Goal: Information Seeking & Learning: Learn about a topic

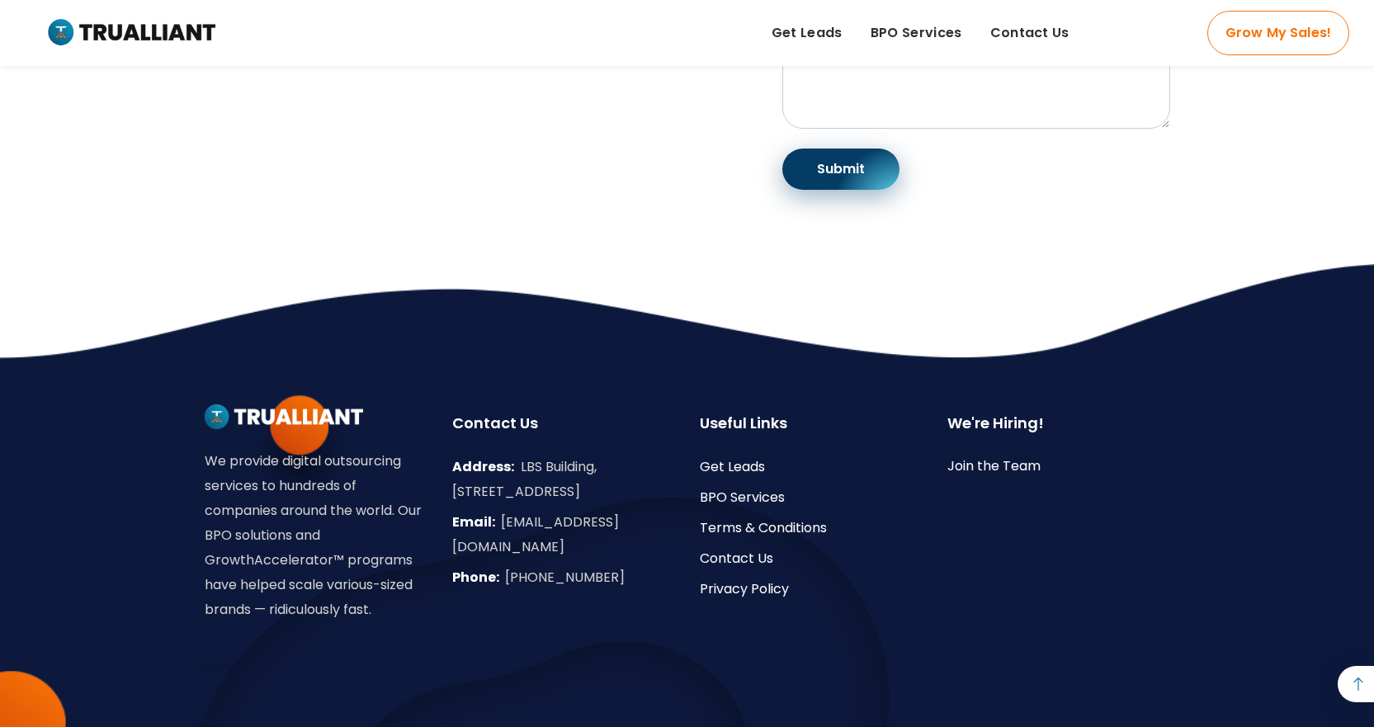
scroll to position [832, 0]
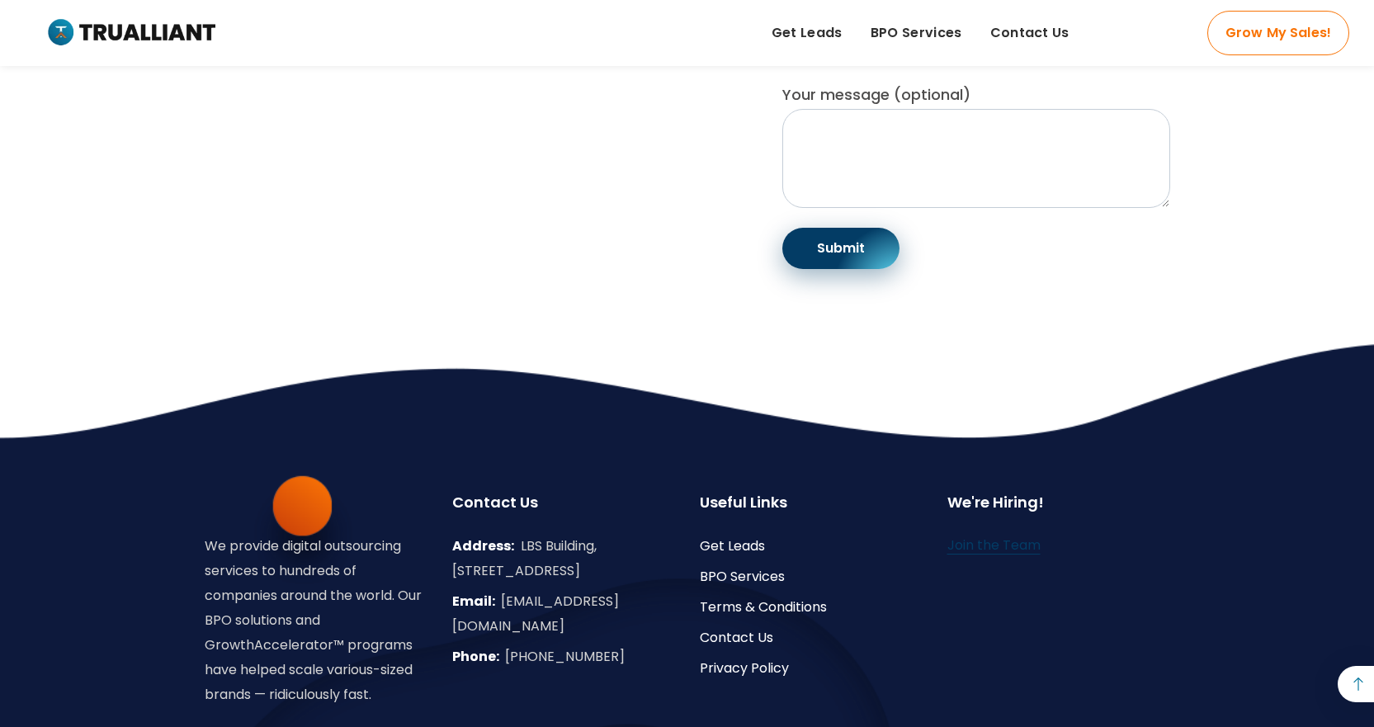
click at [980, 555] on link "Join the Team" at bounding box center [993, 545] width 93 height 19
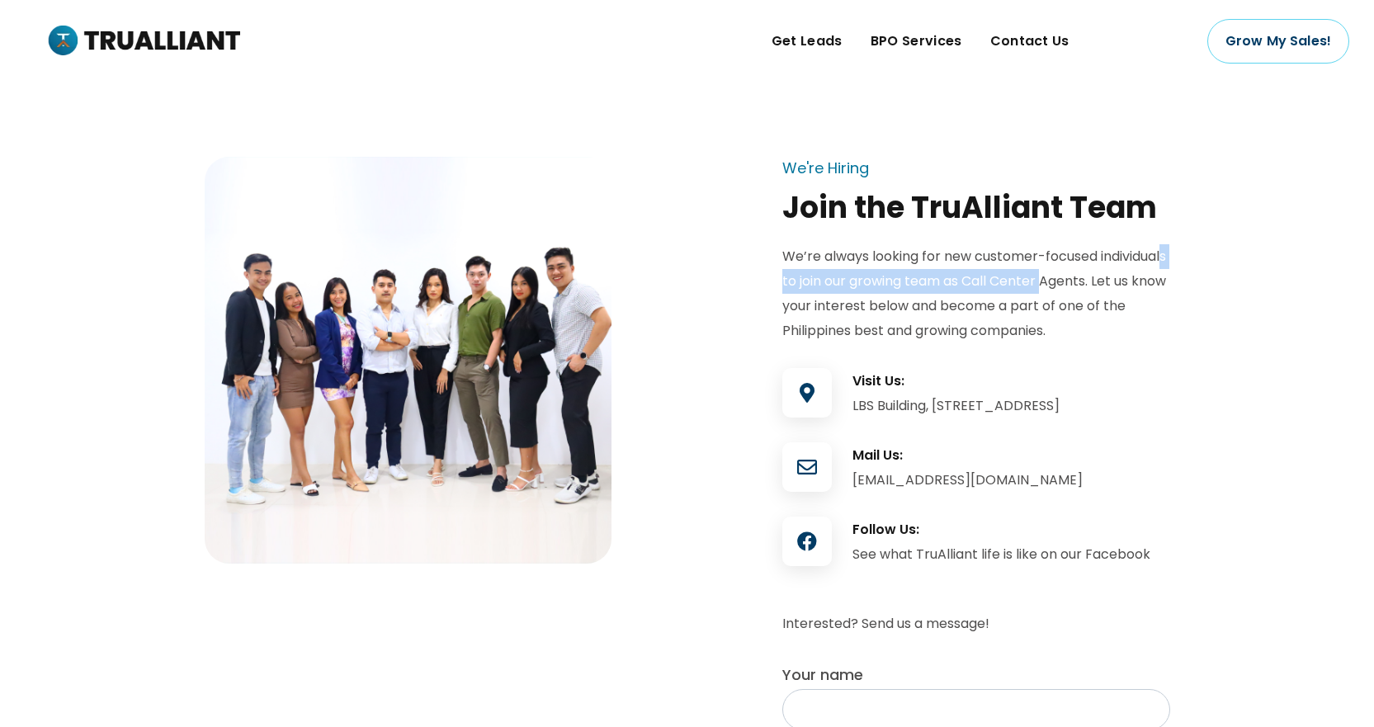
drag, startPoint x: 847, startPoint y: 279, endPoint x: 1139, endPoint y: 283, distance: 292.2
click at [1139, 283] on p "We’re always looking for new customer-focused individuals to join our growing t…" at bounding box center [976, 293] width 388 height 99
click at [1195, 295] on main "We're Hiring Join the TruAlliant Team We’re always looking for new customer-foc…" at bounding box center [687, 547] width 1374 height 1094
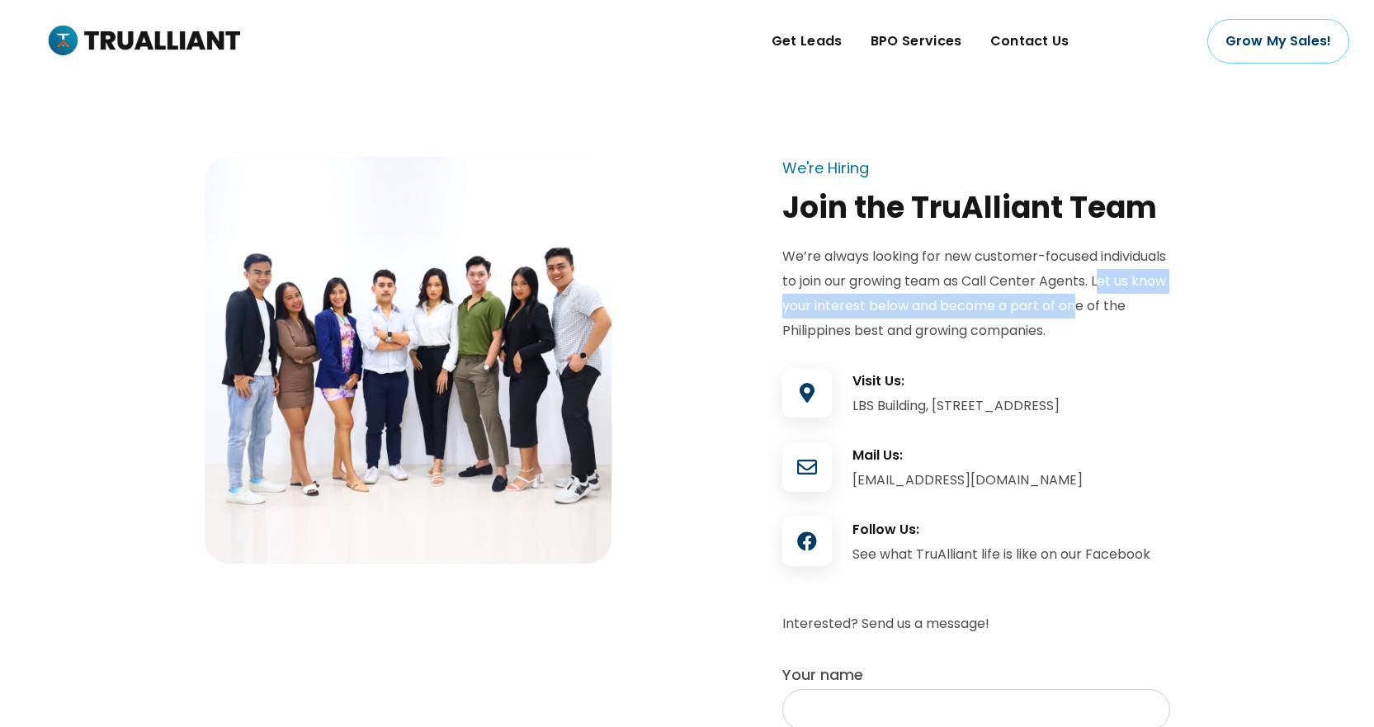
drag, startPoint x: 786, startPoint y: 309, endPoint x: 1169, endPoint y: 305, distance: 383.8
click at [1169, 305] on p "We’re always looking for new customer-focused individuals to join our growing t…" at bounding box center [976, 293] width 388 height 99
click at [1172, 306] on div "We're Hiring Join the TruAlliant Team We’re always looking for new customer-foc…" at bounding box center [976, 597] width 413 height 880
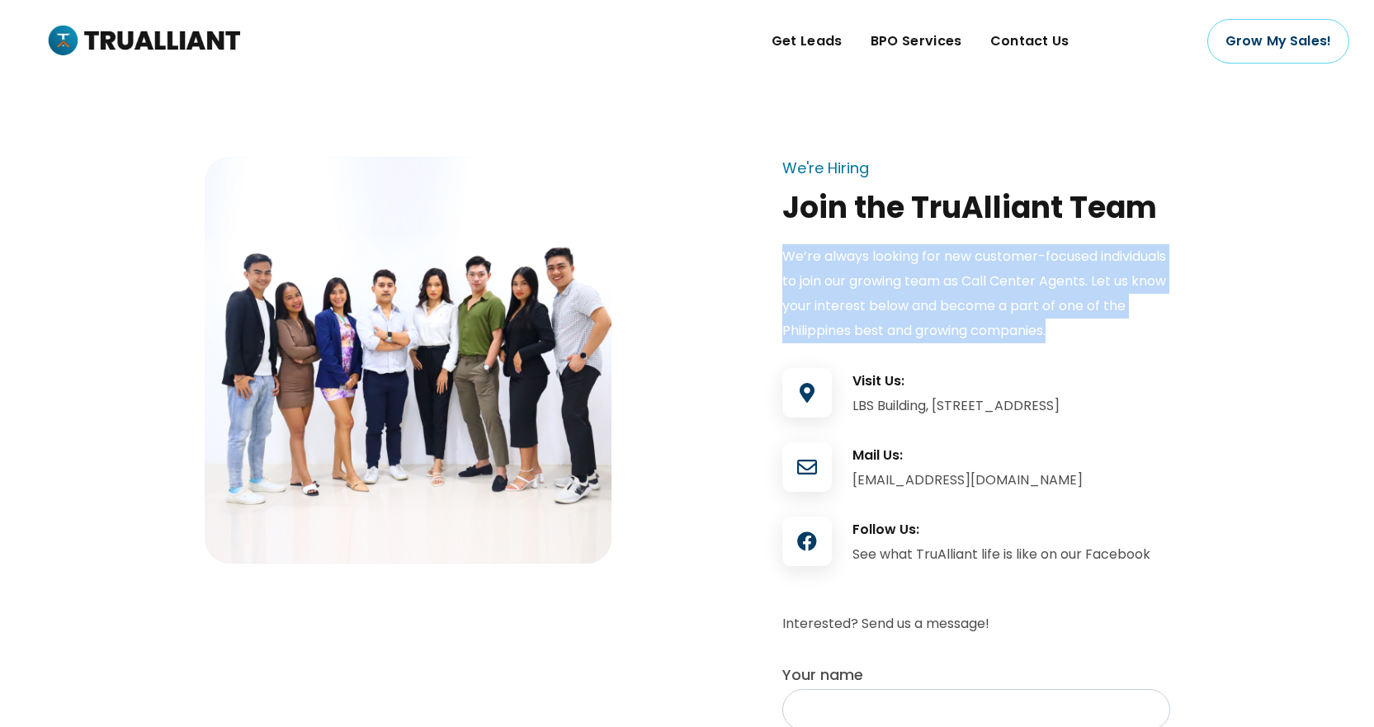
drag, startPoint x: 1100, startPoint y: 327, endPoint x: 749, endPoint y: 239, distance: 362.3
click at [749, 239] on div "We're Hiring Join the TruAlliant Team We’re always looking for new customer-foc…" at bounding box center [687, 597] width 990 height 880
click at [749, 252] on div "We're Hiring Join the TruAlliant Team We’re always looking for new customer-foc…" at bounding box center [687, 597] width 990 height 880
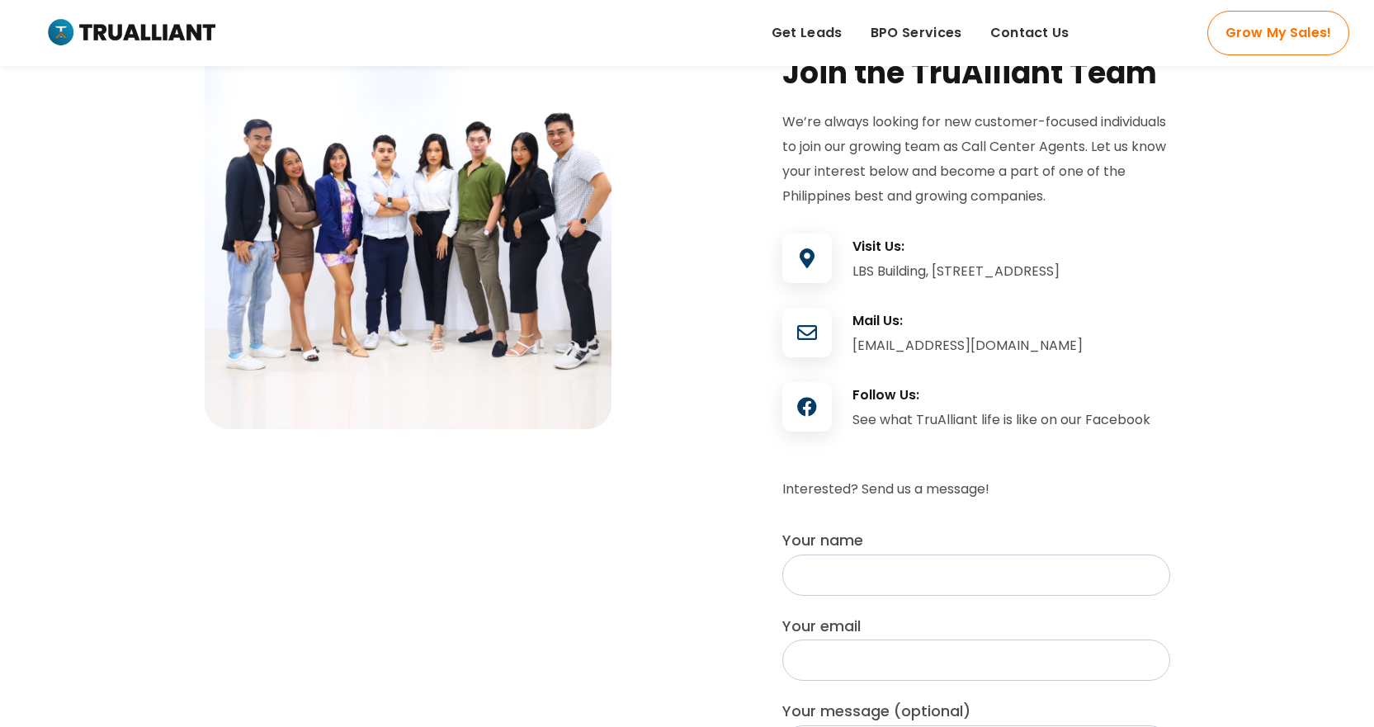
scroll to position [135, 0]
click at [815, 416] on icon at bounding box center [807, 406] width 50 height 20
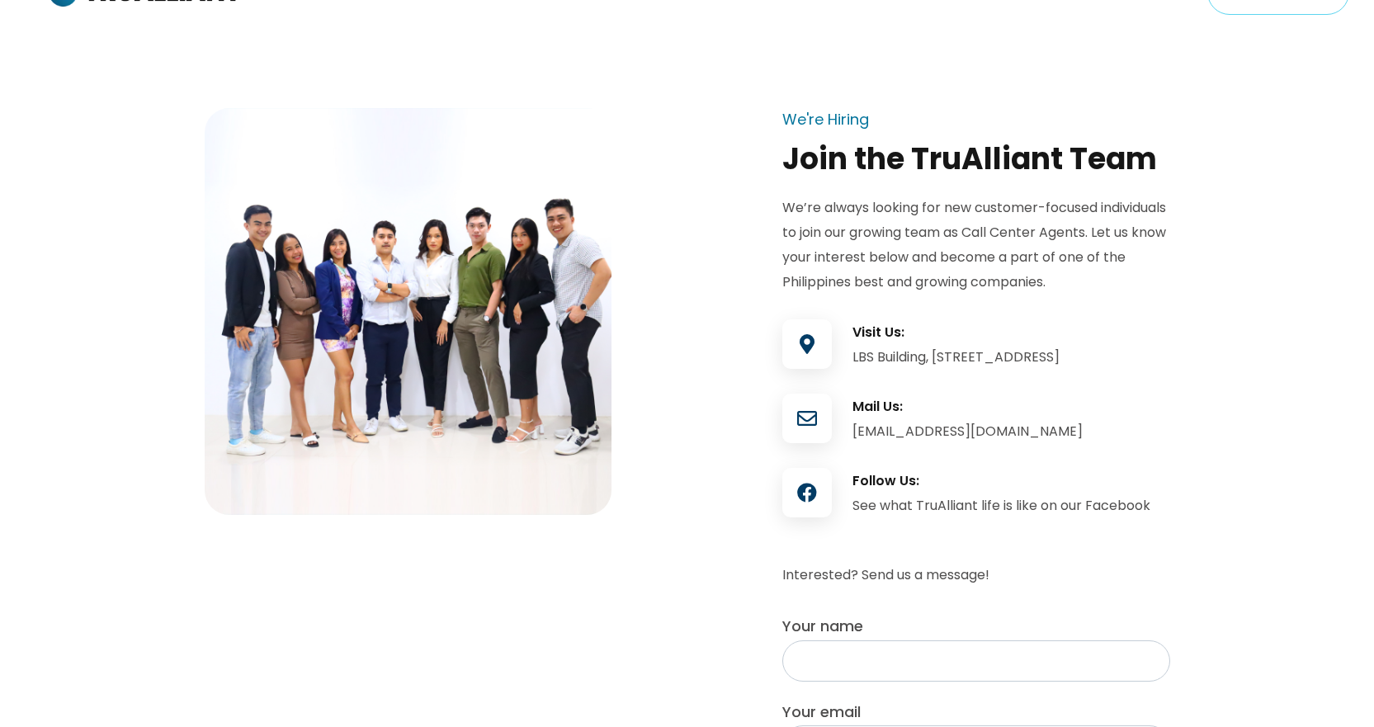
scroll to position [0, 0]
